Goal: Check status

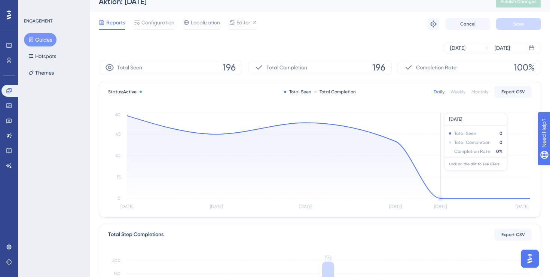
scroll to position [13, 0]
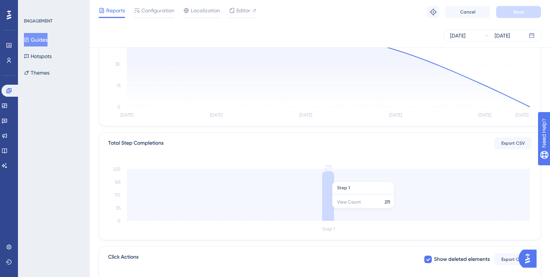
scroll to position [198, 0]
